Goal: Navigation & Orientation: Find specific page/section

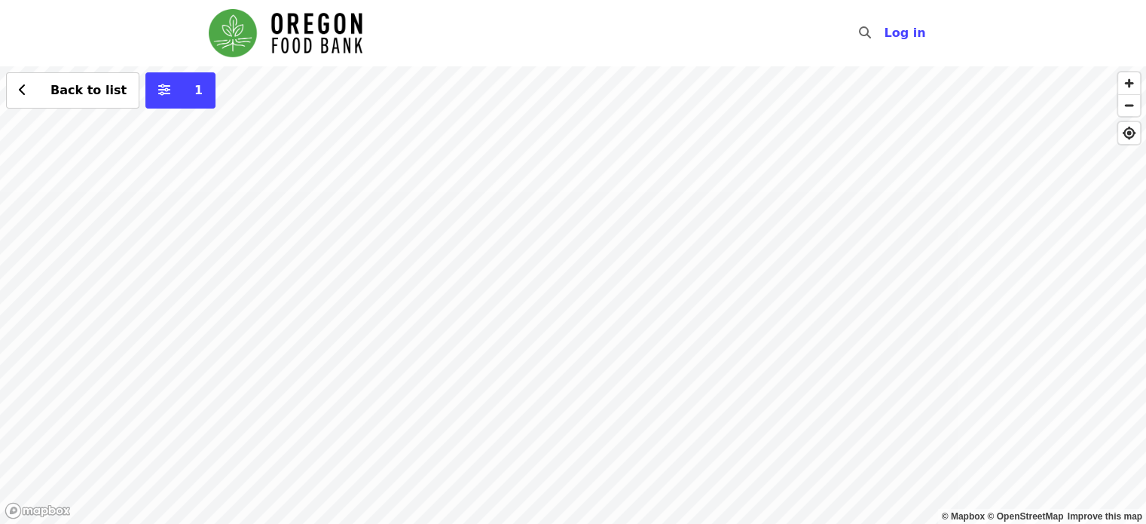
drag, startPoint x: 1006, startPoint y: 442, endPoint x: 789, endPoint y: 332, distance: 243.0
click at [789, 332] on div "Back to list 1" at bounding box center [573, 294] width 1146 height 457
click at [974, 277] on div "Back to list 1" at bounding box center [573, 294] width 1146 height 457
drag, startPoint x: 974, startPoint y: 277, endPoint x: 534, endPoint y: 411, distance: 459.6
click at [581, 389] on div "Back to list 1" at bounding box center [573, 294] width 1146 height 457
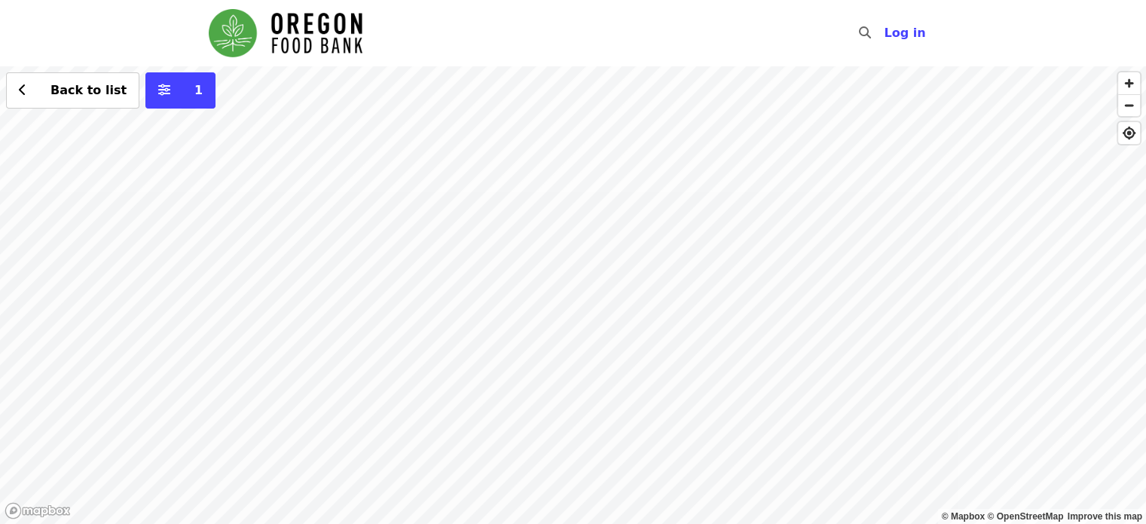
drag, startPoint x: 564, startPoint y: 491, endPoint x: 115, endPoint y: 316, distance: 483.0
click at [115, 316] on div "Back to list 1" at bounding box center [573, 294] width 1146 height 457
drag, startPoint x: 1050, startPoint y: 179, endPoint x: 258, endPoint y: 197, distance: 791.5
click at [258, 197] on div "Back to list 1" at bounding box center [573, 294] width 1146 height 457
drag, startPoint x: 542, startPoint y: 116, endPoint x: 521, endPoint y: 198, distance: 84.6
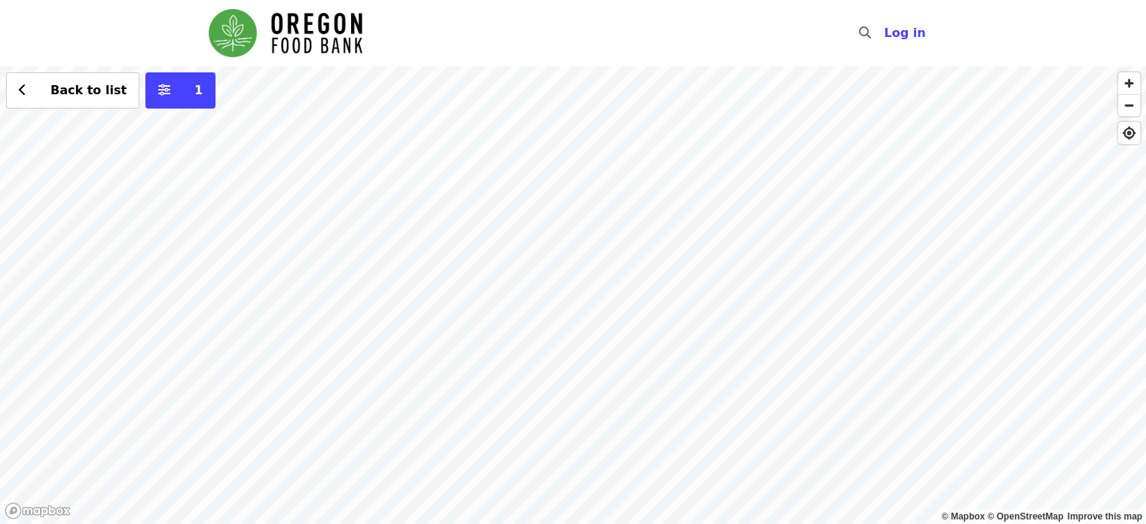
click at [521, 198] on div "Back to list 1" at bounding box center [573, 294] width 1146 height 457
drag, startPoint x: 452, startPoint y: 349, endPoint x: 756, endPoint y: 1, distance: 462.0
click at [756, 1] on div "Skip to content ​ Log in © Mapbox © OpenStreetMap Improve this map Back to list…" at bounding box center [573, 262] width 1146 height 524
click at [542, 179] on div "Back to list 1" at bounding box center [573, 294] width 1146 height 457
drag, startPoint x: 549, startPoint y: 199, endPoint x: 458, endPoint y: 299, distance: 135.5
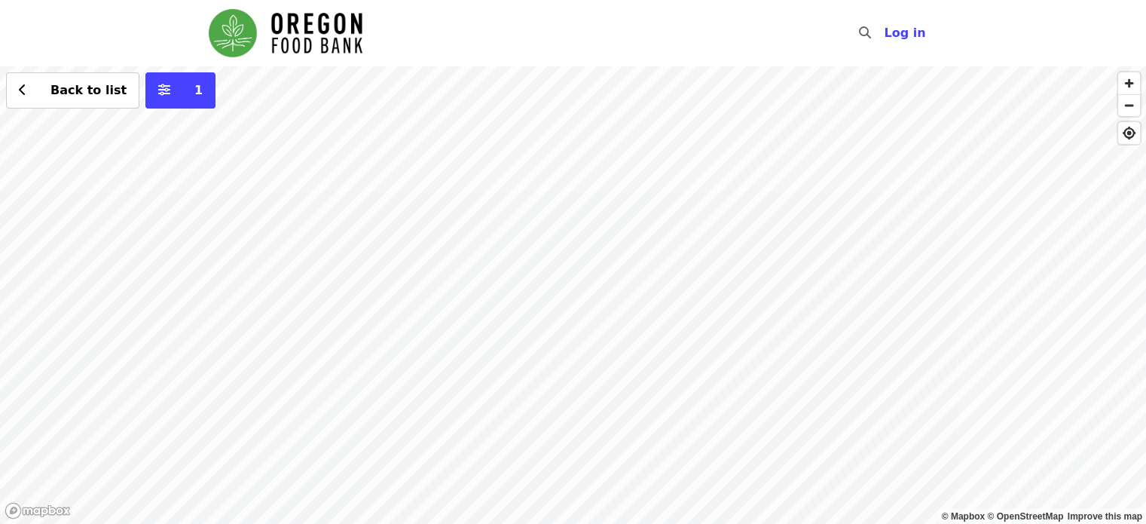
click at [458, 299] on div "Back to list 1" at bounding box center [573, 294] width 1146 height 457
drag, startPoint x: 440, startPoint y: 138, endPoint x: 252, endPoint y: 377, distance: 304.2
click at [252, 377] on div "Back to list 1" at bounding box center [573, 294] width 1146 height 457
drag, startPoint x: 237, startPoint y: 188, endPoint x: 301, endPoint y: 191, distance: 64.1
click at [301, 191] on div "Back to list 1" at bounding box center [573, 294] width 1146 height 457
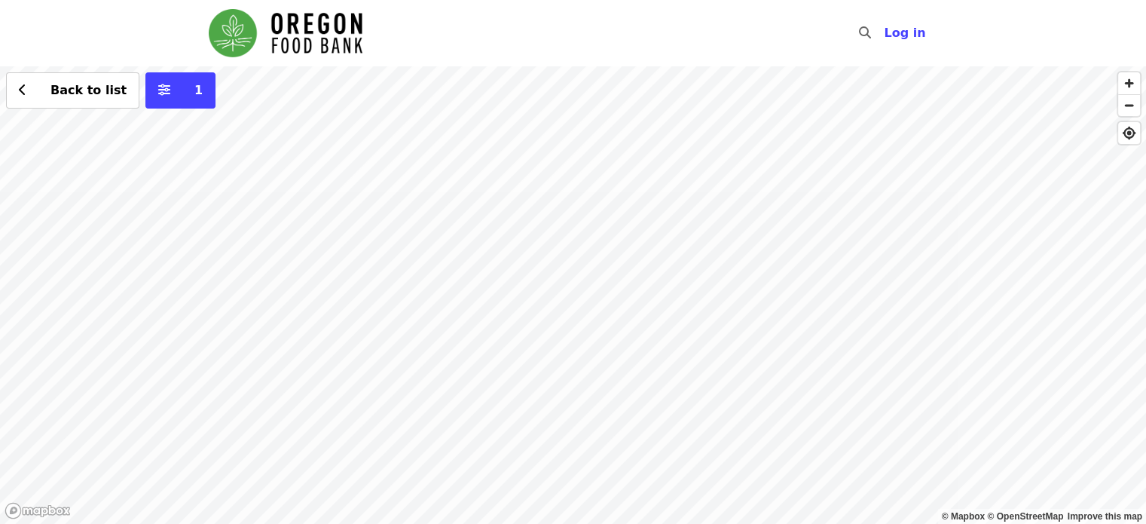
drag, startPoint x: 695, startPoint y: 160, endPoint x: 558, endPoint y: 210, distance: 146.2
click at [558, 211] on div "Back to list 1" at bounding box center [573, 294] width 1146 height 457
drag, startPoint x: 748, startPoint y: 97, endPoint x: 715, endPoint y: 555, distance: 458.6
click at [715, 523] on html "Skip to content ​ Log in © Mapbox © OpenStreetMap Improve this map Back to list…" at bounding box center [573, 262] width 1146 height 524
click at [473, 161] on div "Back to list 1" at bounding box center [573, 294] width 1146 height 457
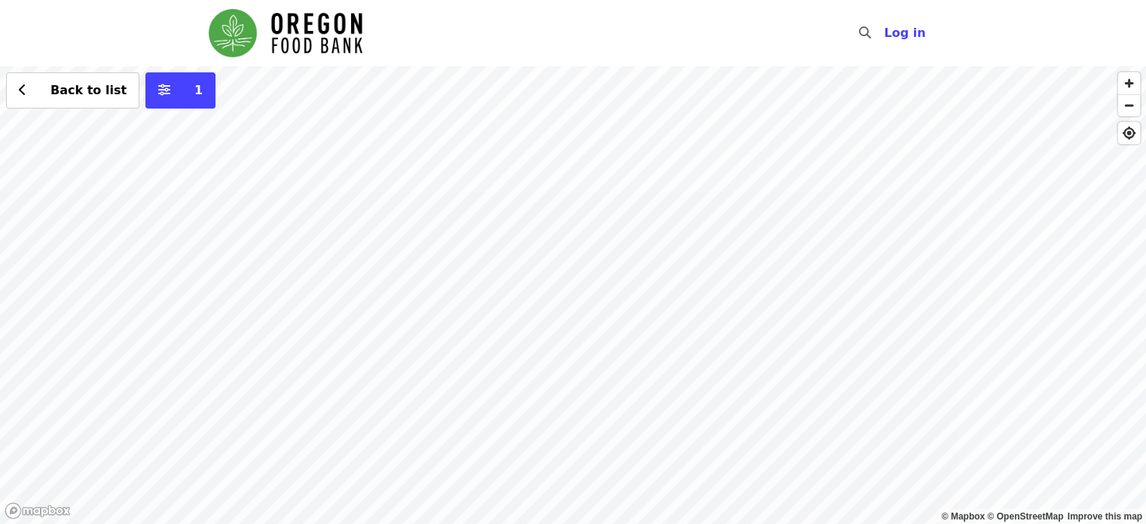
drag, startPoint x: 364, startPoint y: 176, endPoint x: 398, endPoint y: 270, distance: 100.1
click at [398, 270] on div "Back to list 1" at bounding box center [573, 294] width 1146 height 457
drag, startPoint x: 562, startPoint y: 210, endPoint x: 543, endPoint y: 165, distance: 48.6
click at [543, 165] on div "Back to list 1" at bounding box center [573, 294] width 1146 height 457
drag, startPoint x: 710, startPoint y: 463, endPoint x: 683, endPoint y: 249, distance: 216.5
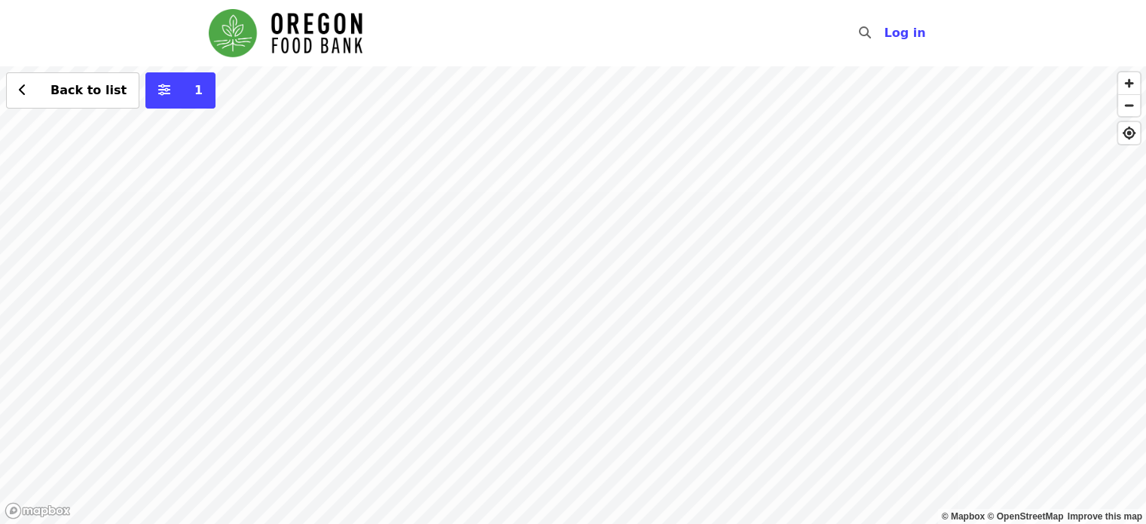
click at [680, 240] on div "Back to list 1" at bounding box center [573, 294] width 1146 height 457
drag, startPoint x: 690, startPoint y: 450, endPoint x: 721, endPoint y: 267, distance: 185.8
click at [721, 267] on div "Back to list 1" at bounding box center [573, 294] width 1146 height 457
drag, startPoint x: 470, startPoint y: 258, endPoint x: 434, endPoint y: 369, distance: 116.5
click at [434, 369] on div "Back to list 1" at bounding box center [573, 294] width 1146 height 457
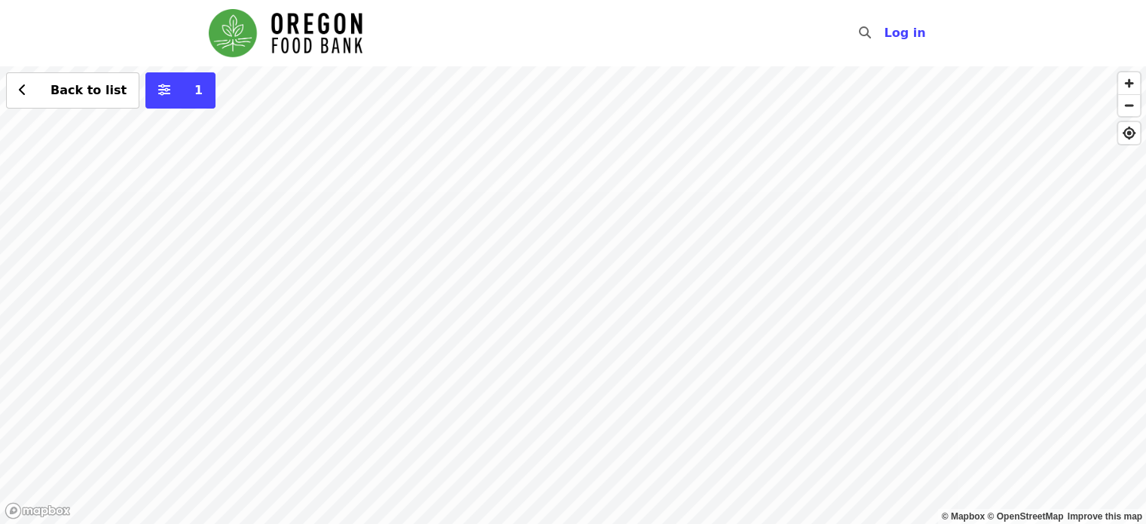
drag, startPoint x: 799, startPoint y: 463, endPoint x: 765, endPoint y: 293, distance: 172.9
click at [765, 293] on div "Back to list 1" at bounding box center [573, 294] width 1146 height 457
drag, startPoint x: 528, startPoint y: 249, endPoint x: 479, endPoint y: 430, distance: 186.7
click at [479, 430] on div "Back to list 1" at bounding box center [573, 294] width 1146 height 457
drag, startPoint x: 823, startPoint y: 413, endPoint x: 809, endPoint y: 246, distance: 167.1
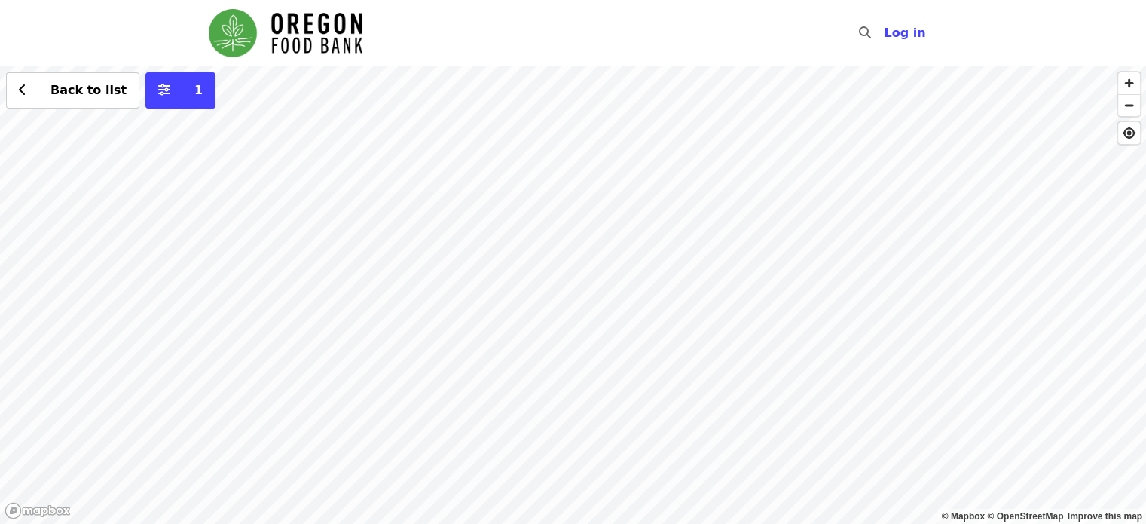
click at [809, 246] on div "Back to list 1" at bounding box center [573, 294] width 1146 height 457
drag, startPoint x: 445, startPoint y: 409, endPoint x: 733, endPoint y: 173, distance: 373.2
click at [733, 173] on div "Back to list 1" at bounding box center [573, 294] width 1146 height 457
drag, startPoint x: 334, startPoint y: 474, endPoint x: 534, endPoint y: 436, distance: 204.1
click at [534, 436] on div "Back to list 1" at bounding box center [573, 294] width 1146 height 457
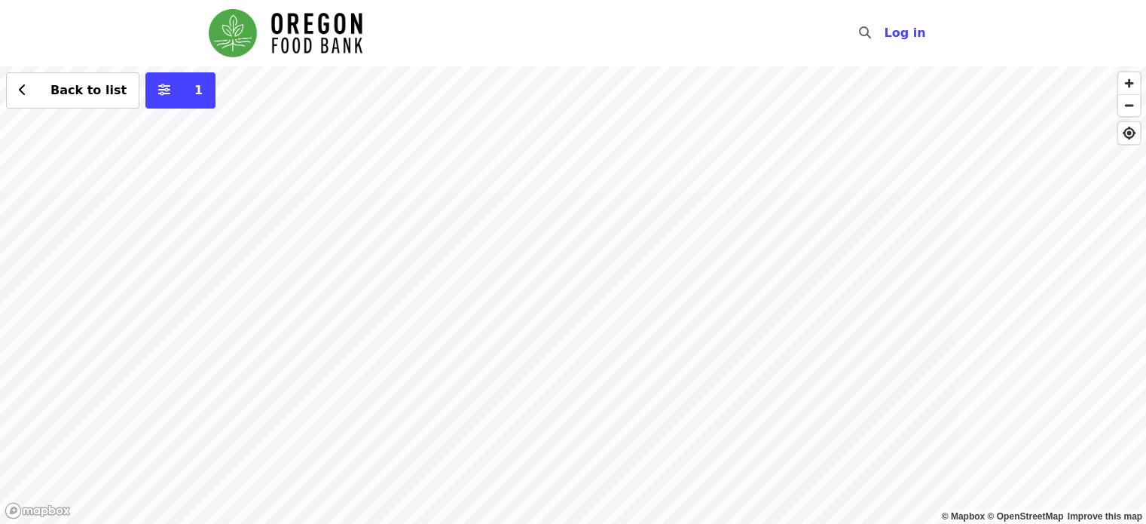
drag, startPoint x: 436, startPoint y: 500, endPoint x: 552, endPoint y: 369, distance: 175.1
click at [552, 369] on div "Back to list 1" at bounding box center [573, 294] width 1146 height 457
drag, startPoint x: 179, startPoint y: 240, endPoint x: 1149, endPoint y: 428, distance: 987.9
click at [1145, 429] on html "Skip to content ​ Log in © Mapbox © OpenStreetMap Improve this map Back to list…" at bounding box center [573, 262] width 1146 height 524
drag, startPoint x: 240, startPoint y: 429, endPoint x: 833, endPoint y: 272, distance: 614.2
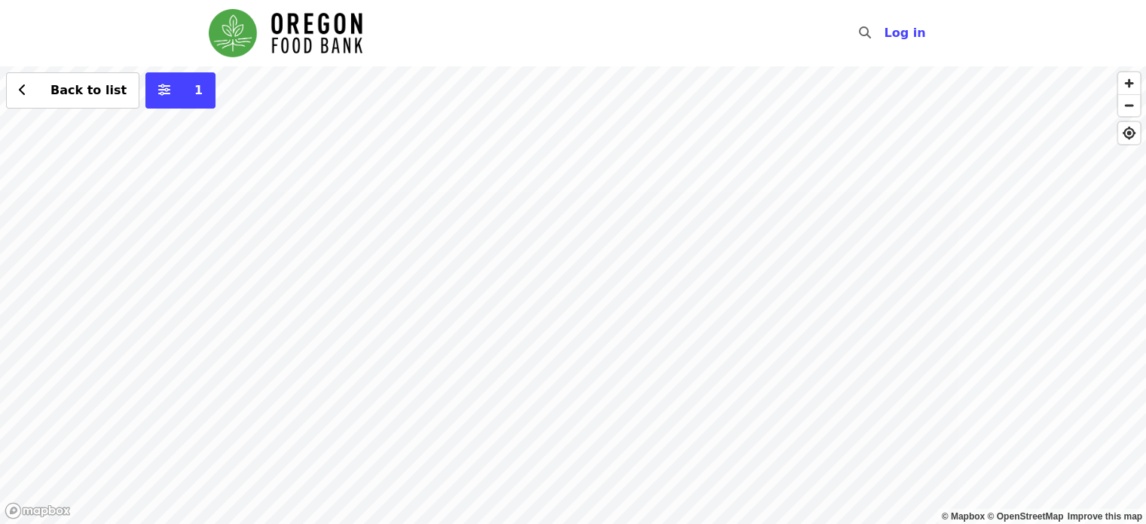
click at [889, 262] on div "Back to list 1" at bounding box center [573, 294] width 1146 height 457
drag, startPoint x: 515, startPoint y: 463, endPoint x: 491, endPoint y: 161, distance: 304.0
click at [491, 161] on div "Back to list 1" at bounding box center [573, 294] width 1146 height 457
drag, startPoint x: 814, startPoint y: 490, endPoint x: 738, endPoint y: 417, distance: 105.0
click at [738, 417] on div "Back to list 1" at bounding box center [573, 294] width 1146 height 457
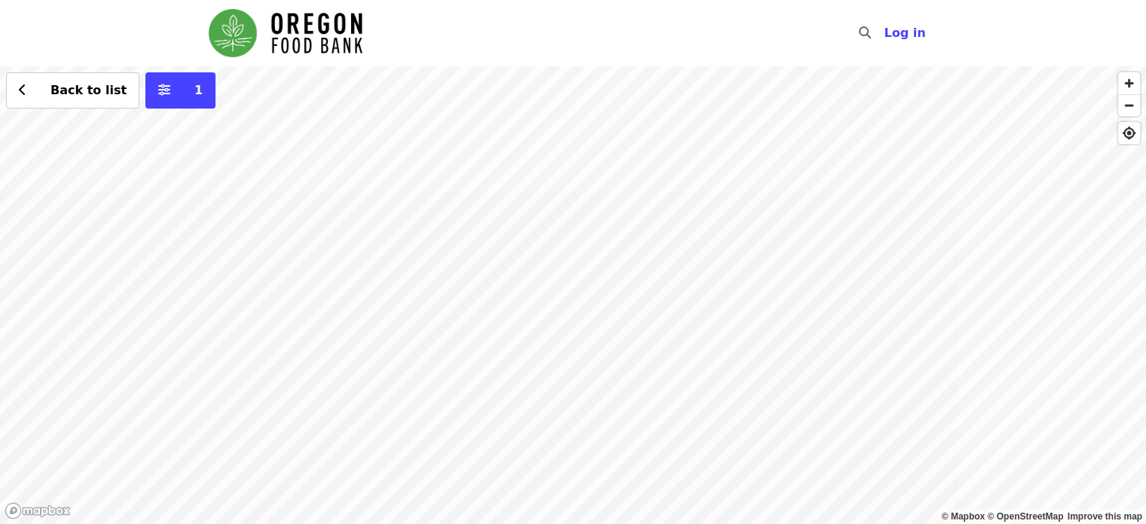
drag, startPoint x: 342, startPoint y: 216, endPoint x: 445, endPoint y: 495, distance: 297.1
click at [445, 496] on div "Back to list 1" at bounding box center [573, 294] width 1146 height 457
click at [26, 90] on button "Back to list" at bounding box center [72, 90] width 133 height 36
